Goal: Find specific page/section

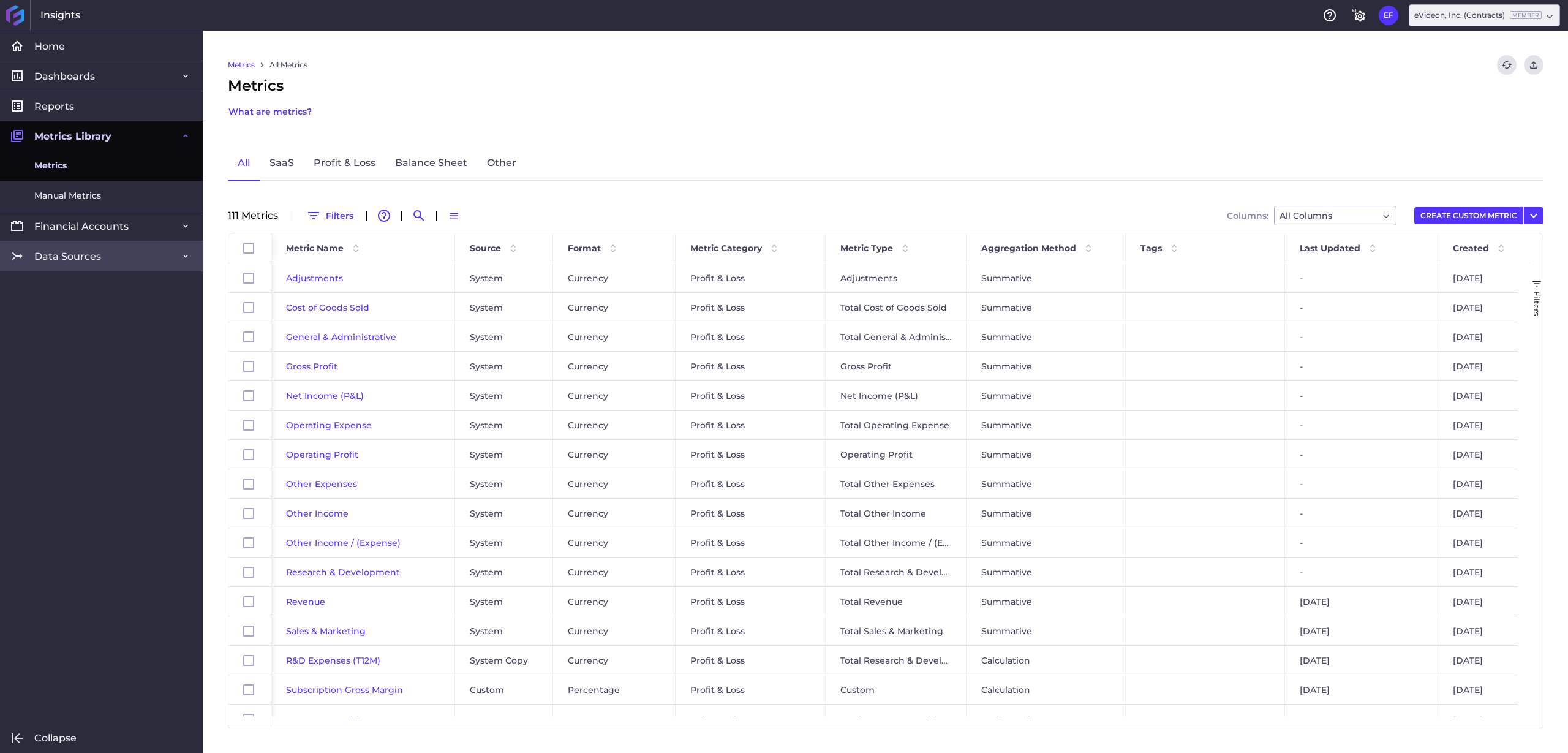
click at [128, 260] on link "Data Sources" at bounding box center [101, 256] width 203 height 30
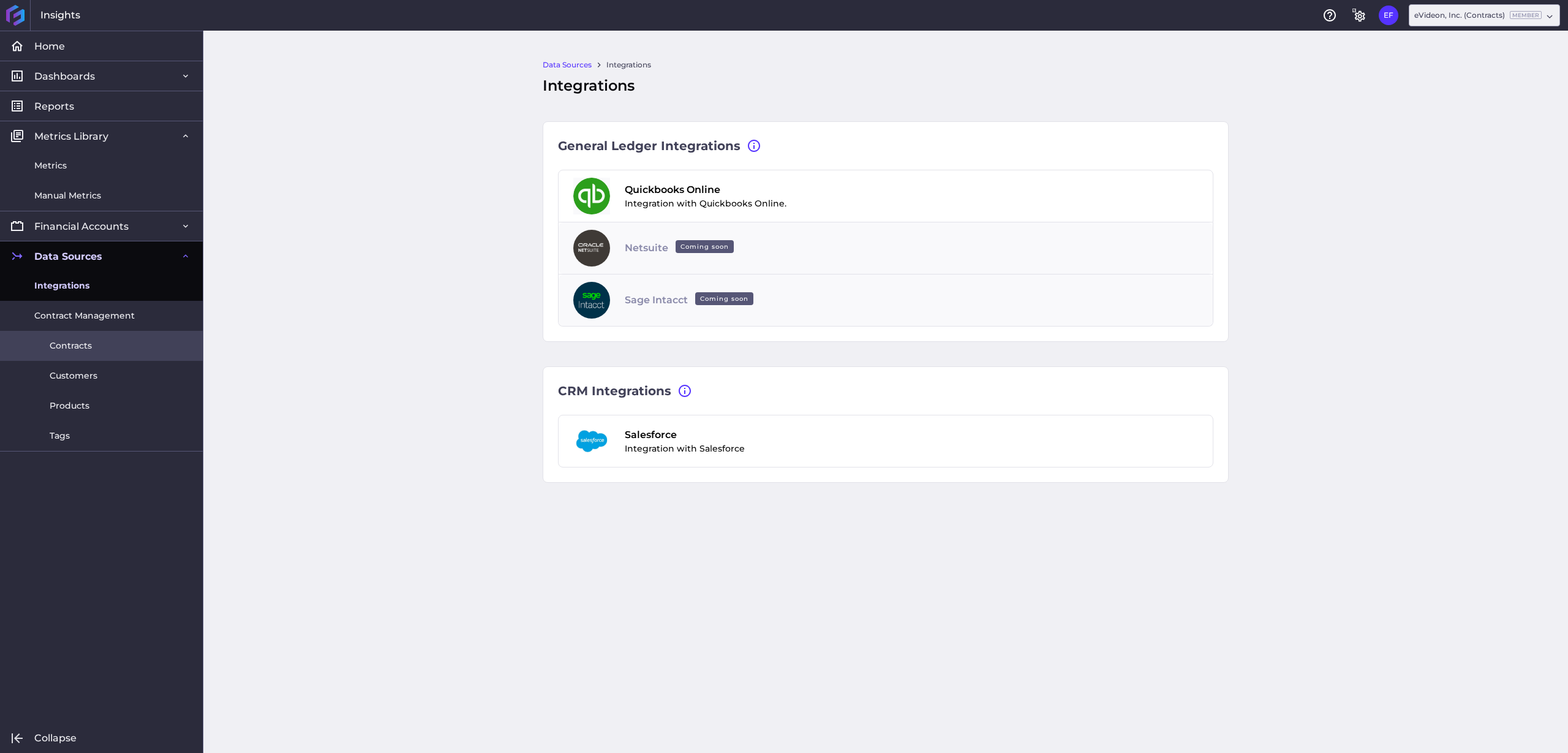
click at [111, 346] on link "Contracts" at bounding box center [101, 346] width 203 height 30
